Goal: Transaction & Acquisition: Purchase product/service

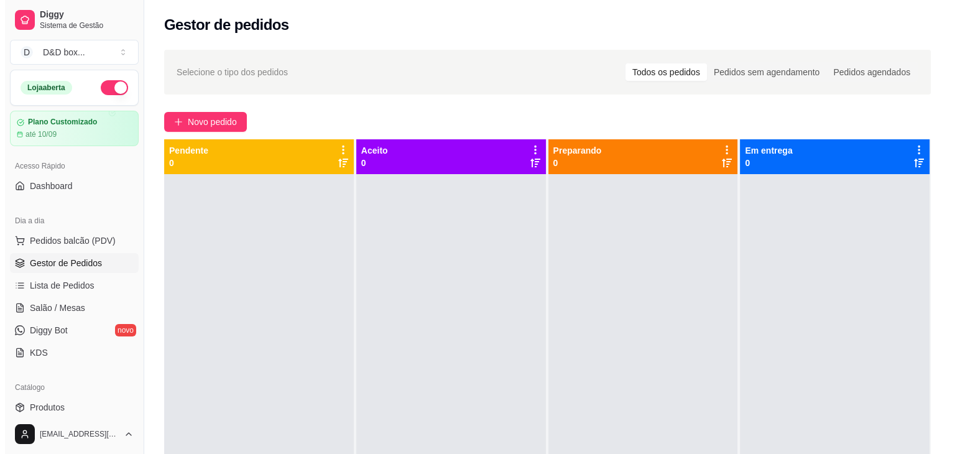
scroll to position [62, 0]
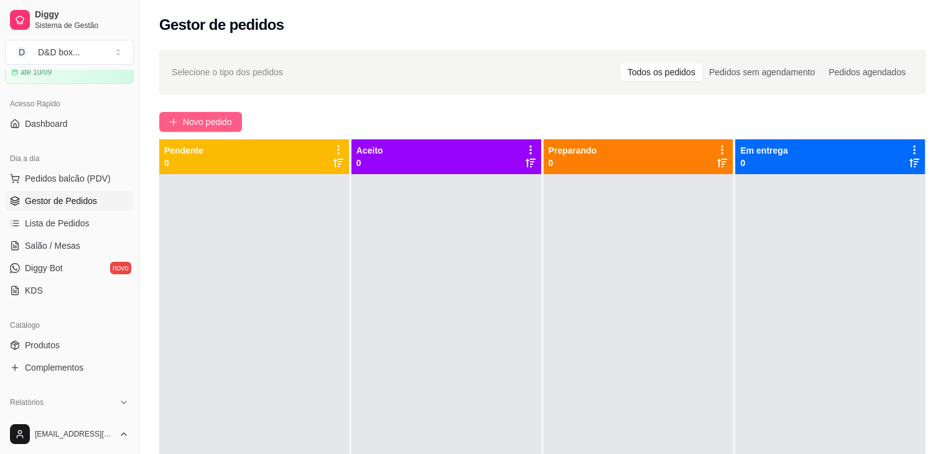
click at [213, 120] on span "Novo pedido" at bounding box center [207, 122] width 49 height 14
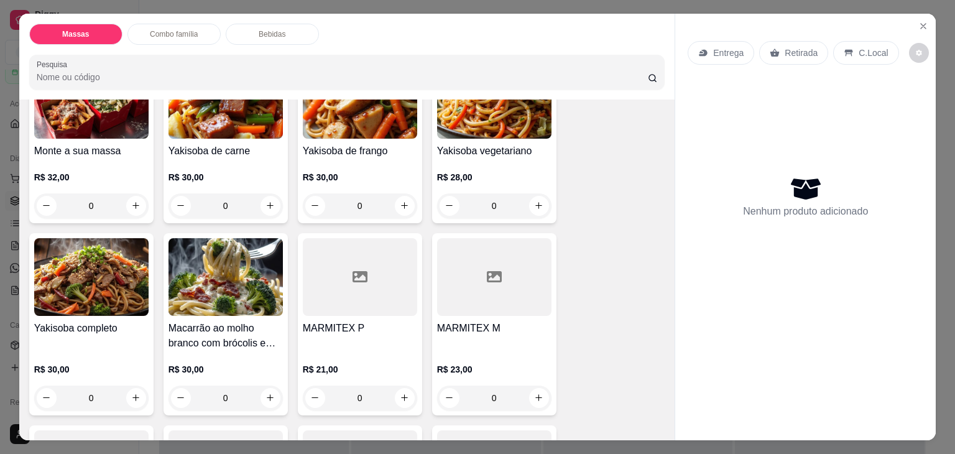
scroll to position [249, 0]
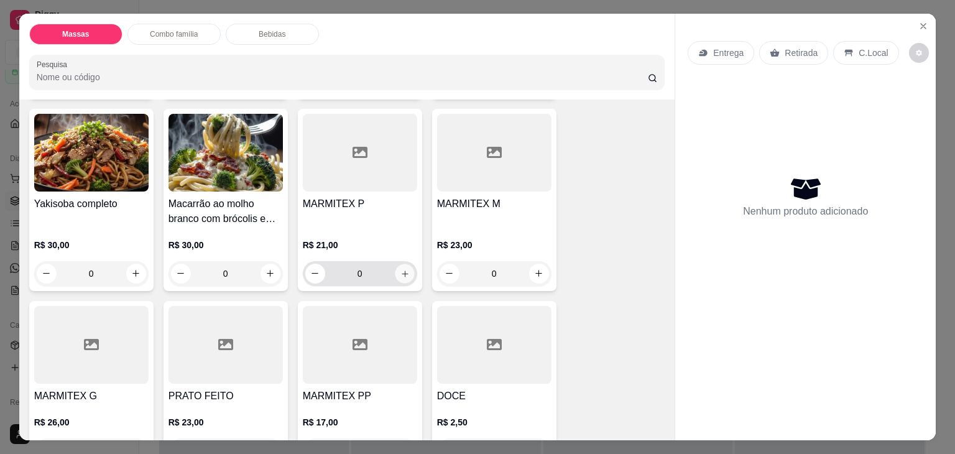
click at [395, 266] on button "increase-product-quantity" at bounding box center [404, 273] width 19 height 19
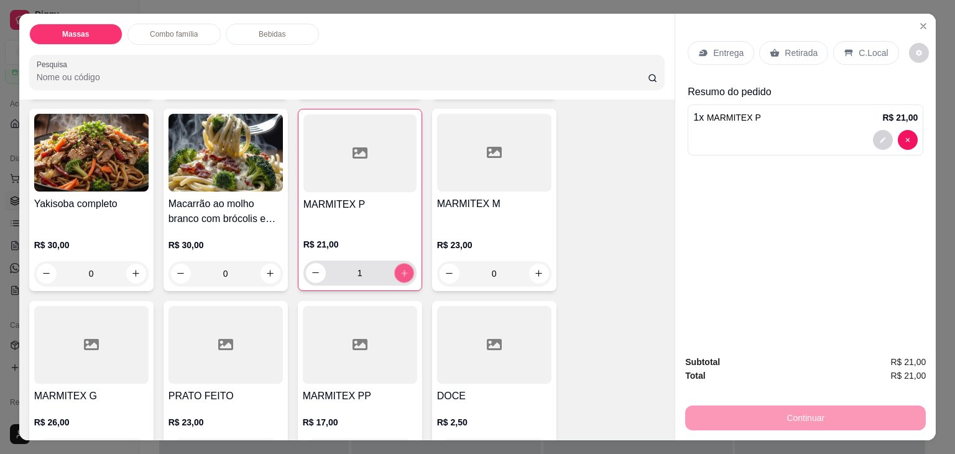
click at [394, 267] on button "increase-product-quantity" at bounding box center [403, 272] width 19 height 19
type input "2"
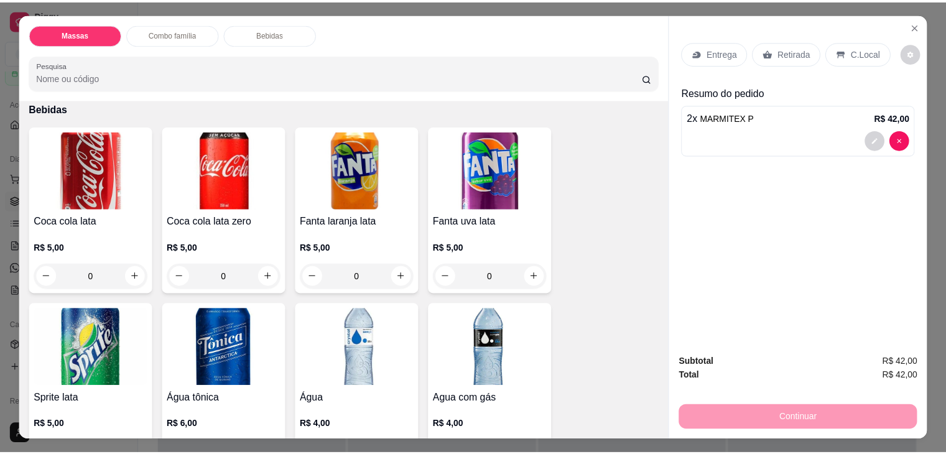
scroll to position [933, 0]
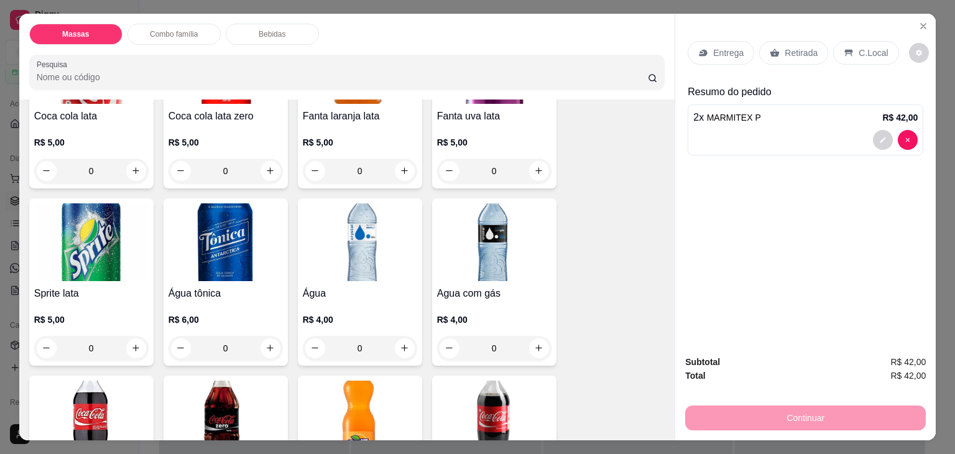
click at [732, 47] on p "Entrega" at bounding box center [728, 53] width 30 height 12
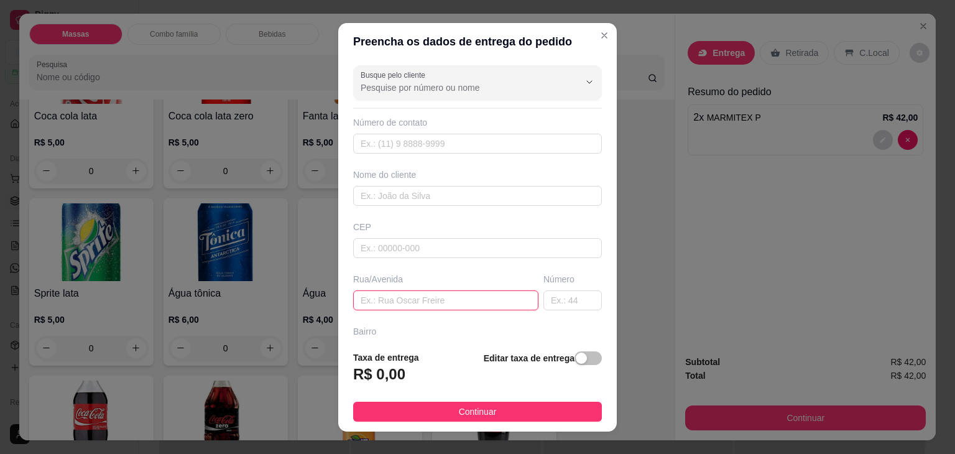
click at [390, 302] on input "text" at bounding box center [445, 300] width 185 height 20
click at [363, 302] on input "LIBOA" at bounding box center [445, 300] width 185 height 20
type input "[GEOGRAPHIC_DATA]"
click at [546, 301] on input "text" at bounding box center [573, 300] width 58 height 20
type input "47"
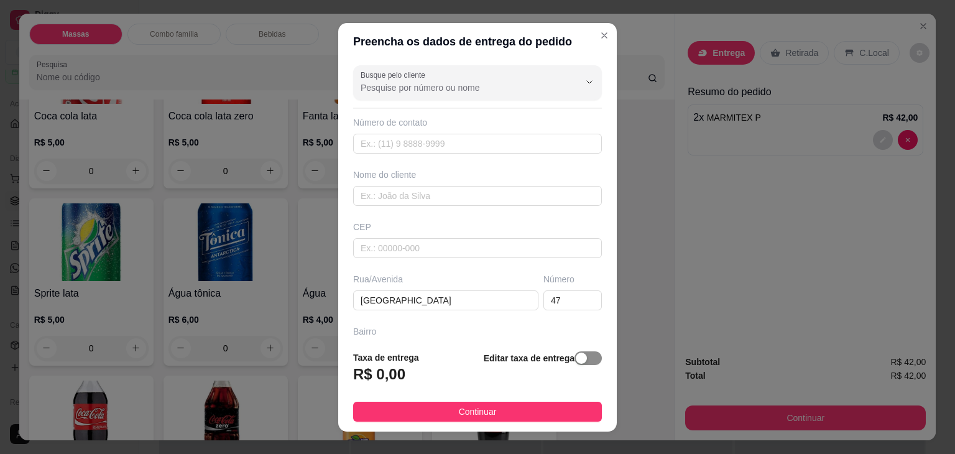
click at [576, 361] on div "button" at bounding box center [581, 358] width 11 height 11
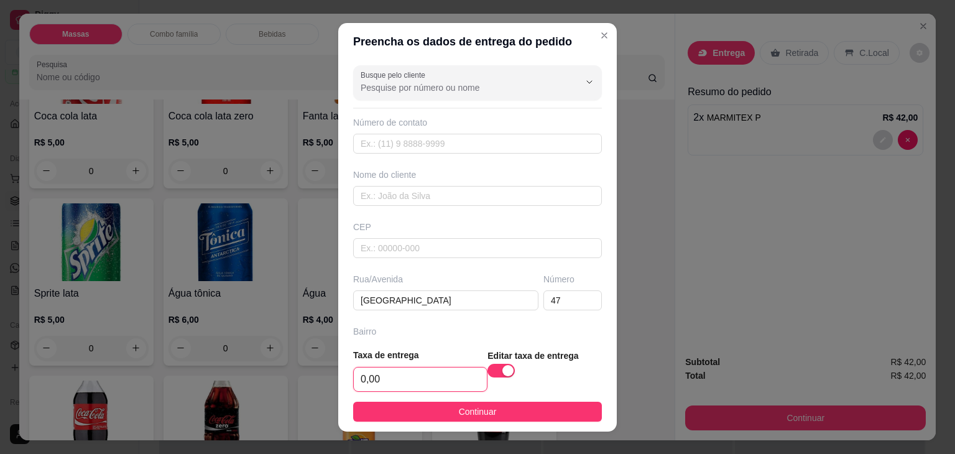
click at [407, 369] on input "0,00" at bounding box center [420, 380] width 133 height 24
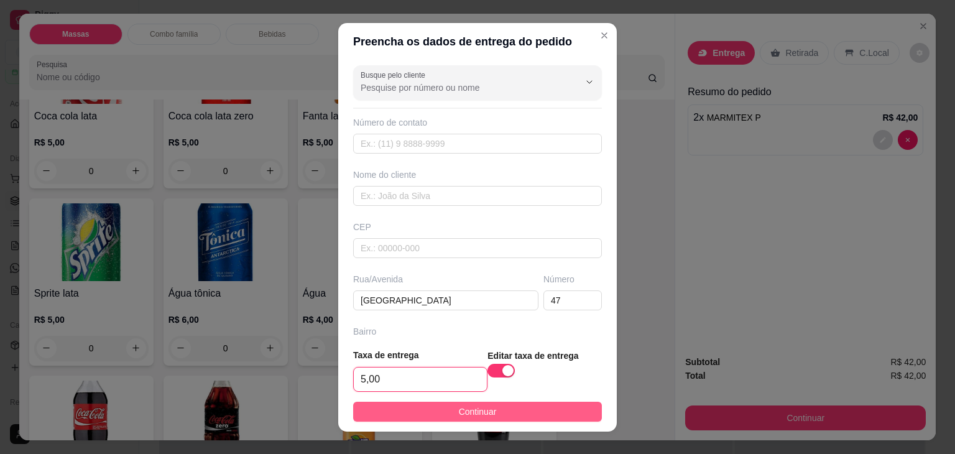
type input "5,00"
click at [476, 416] on span "Continuar" at bounding box center [478, 412] width 38 height 14
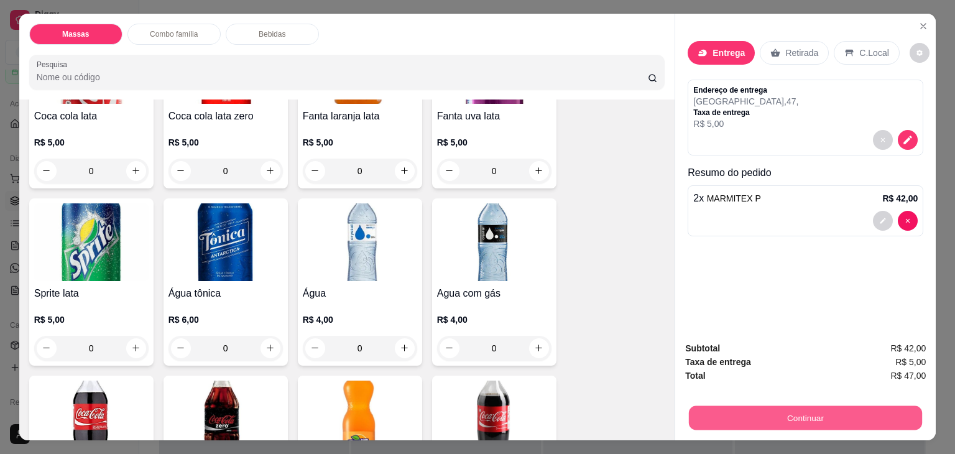
click at [803, 411] on button "Continuar" at bounding box center [805, 418] width 233 height 24
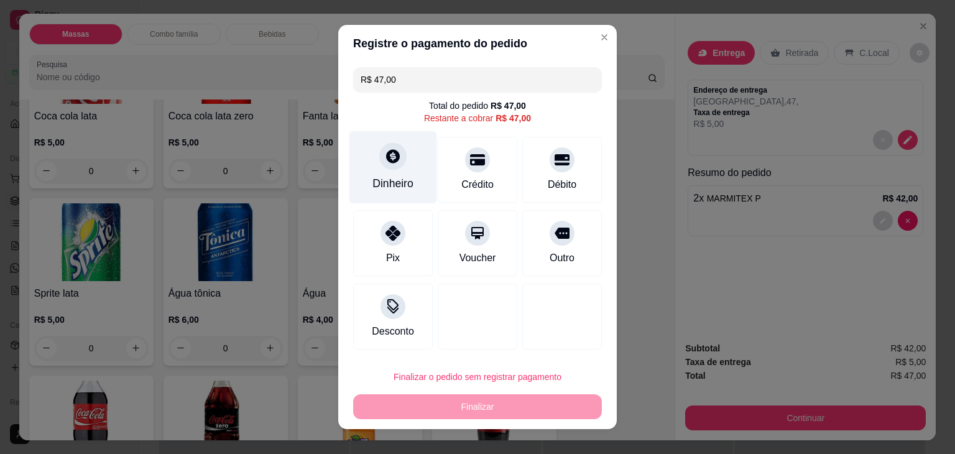
click at [404, 185] on div "Dinheiro" at bounding box center [393, 183] width 41 height 16
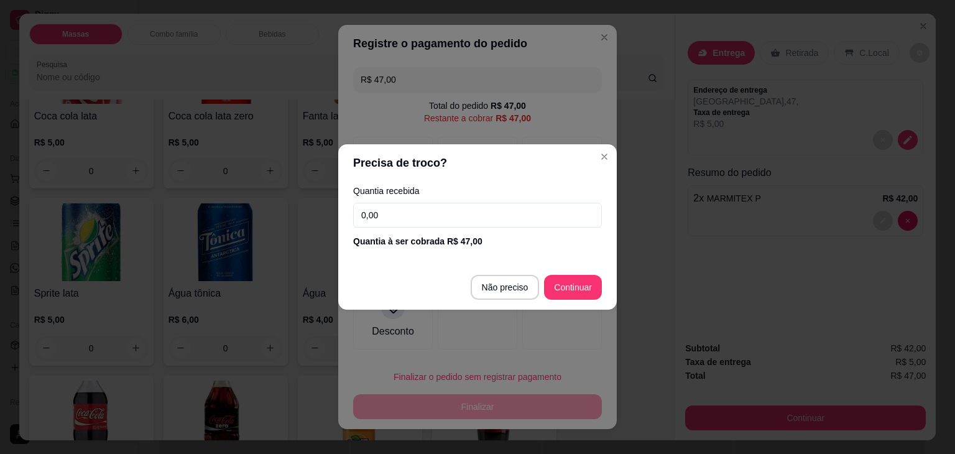
click at [435, 220] on input "0,00" at bounding box center [477, 215] width 249 height 25
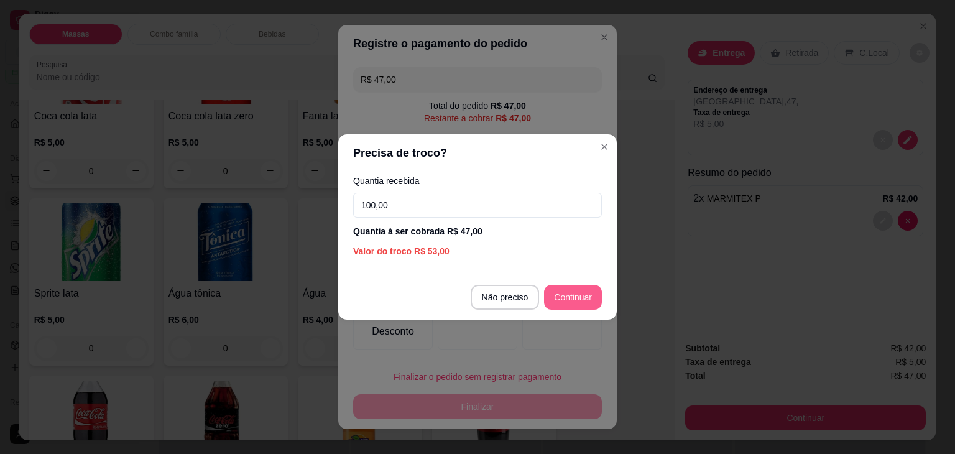
type input "100,00"
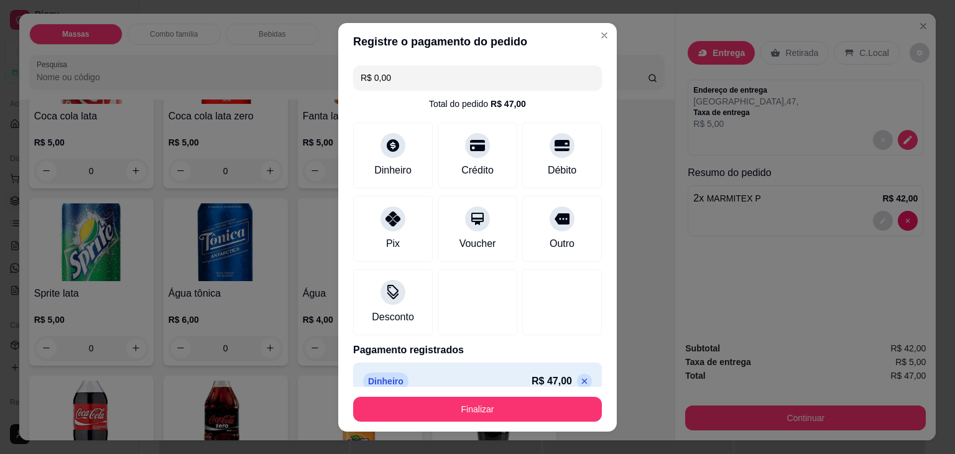
type input "R$ 0,00"
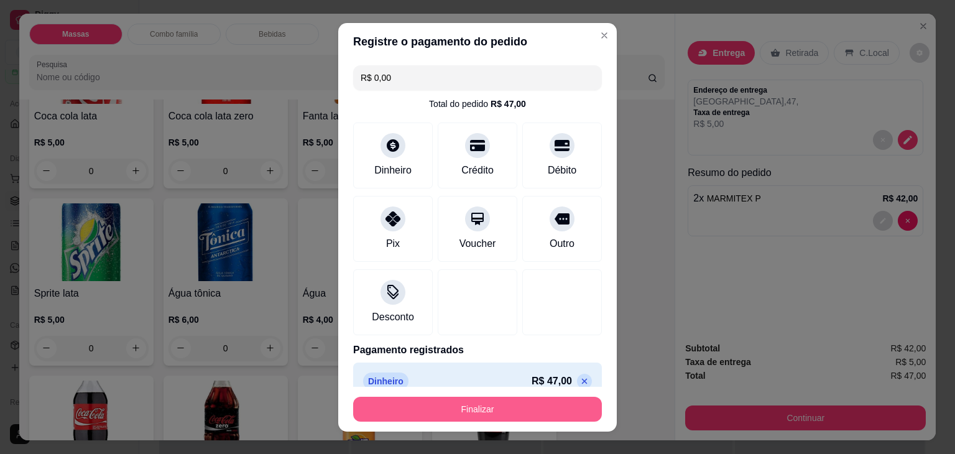
click at [559, 409] on button "Finalizar" at bounding box center [477, 409] width 249 height 25
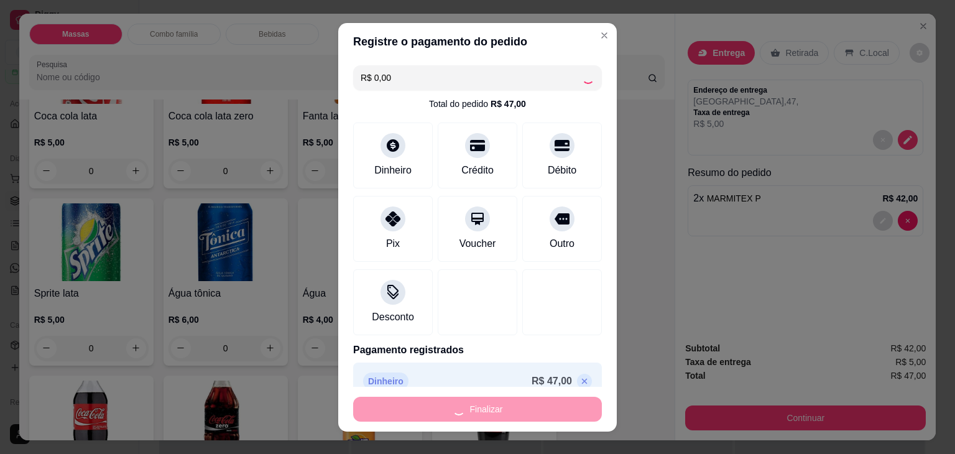
type input "0"
type input "-R$ 47,00"
